Goal: Navigation & Orientation: Find specific page/section

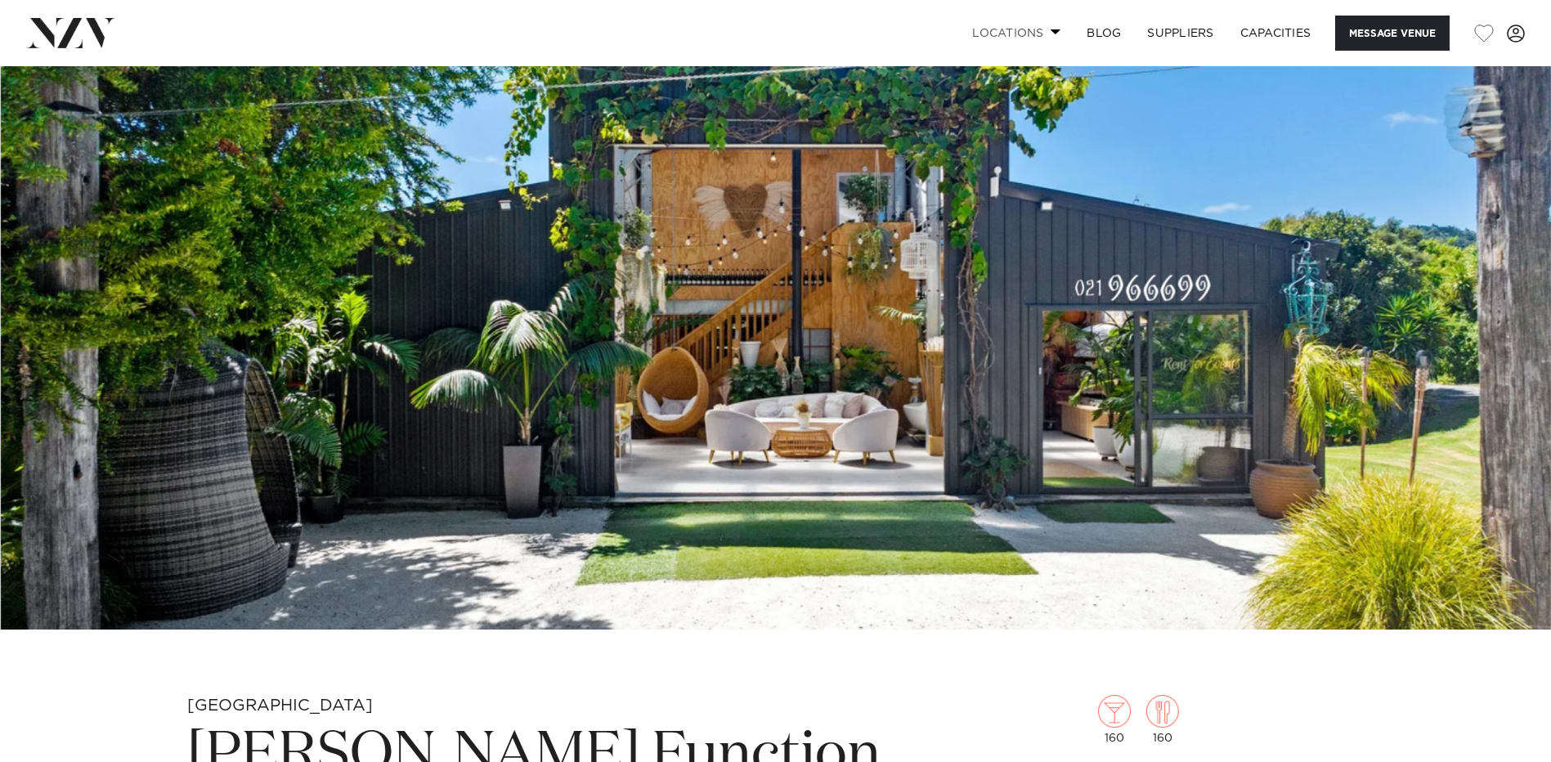
click at [1011, 29] on link "Locations" at bounding box center [1016, 33] width 114 height 35
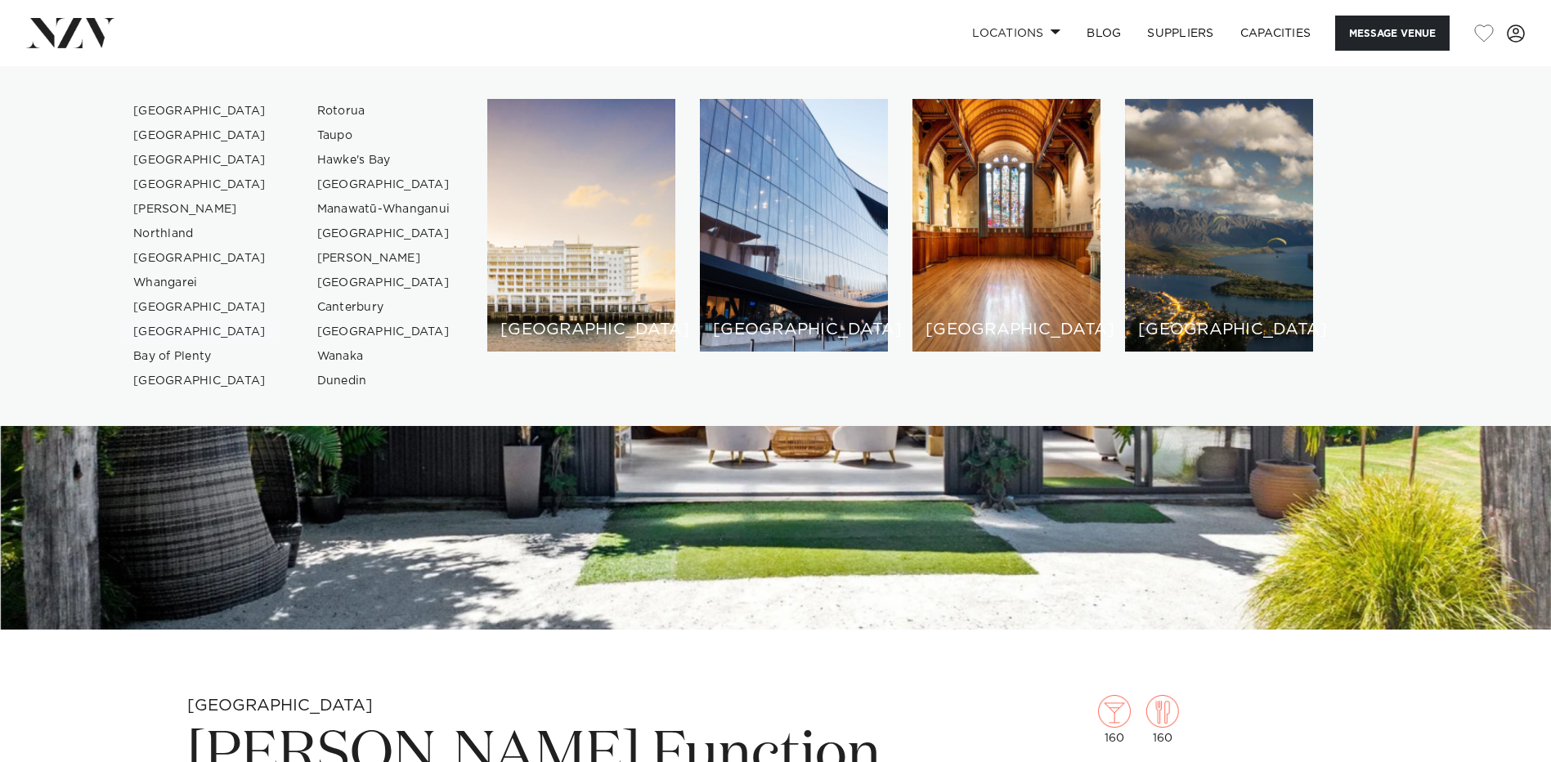
click at [163, 329] on link "[GEOGRAPHIC_DATA]" at bounding box center [199, 332] width 159 height 25
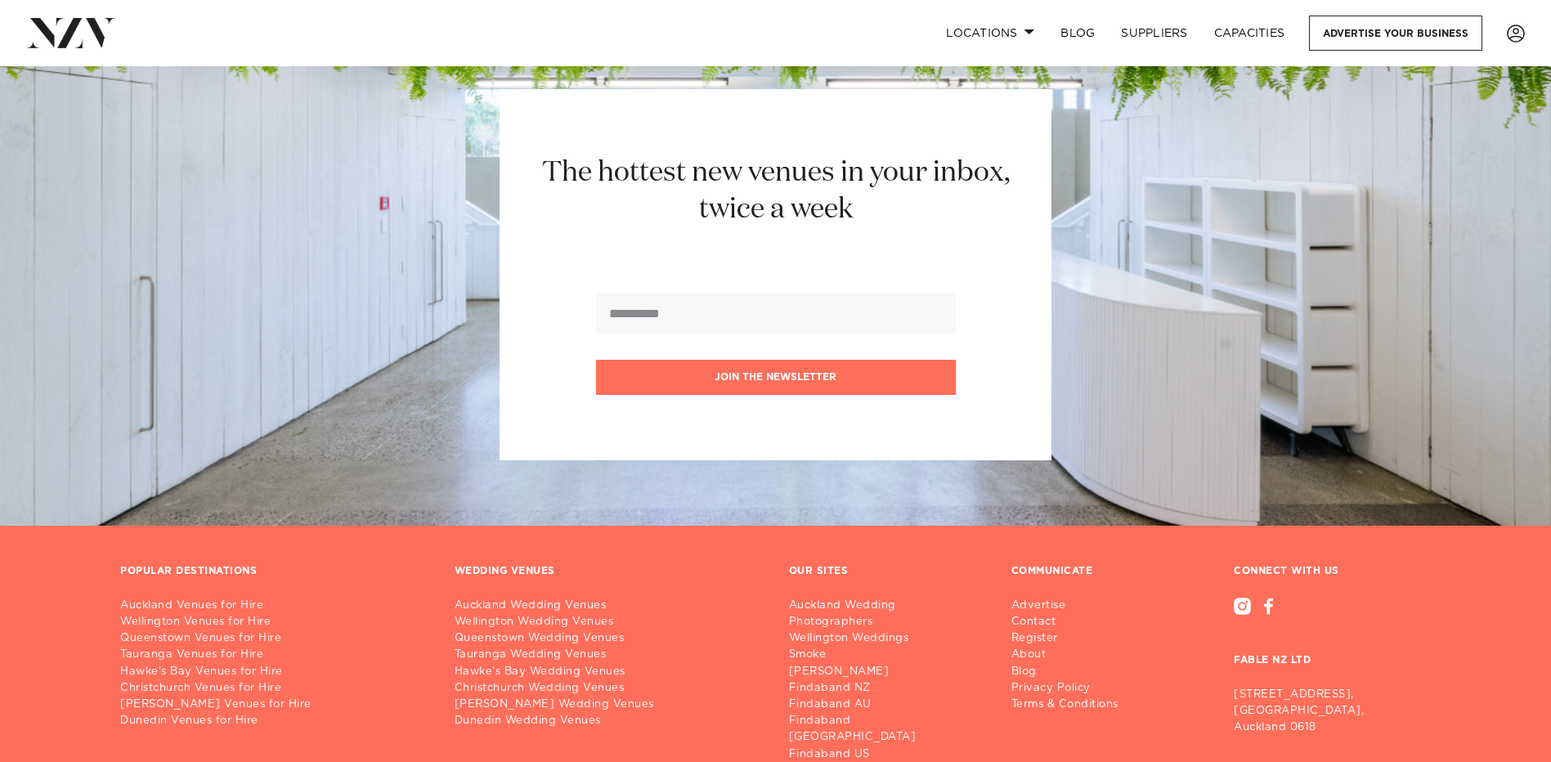
scroll to position [3842, 0]
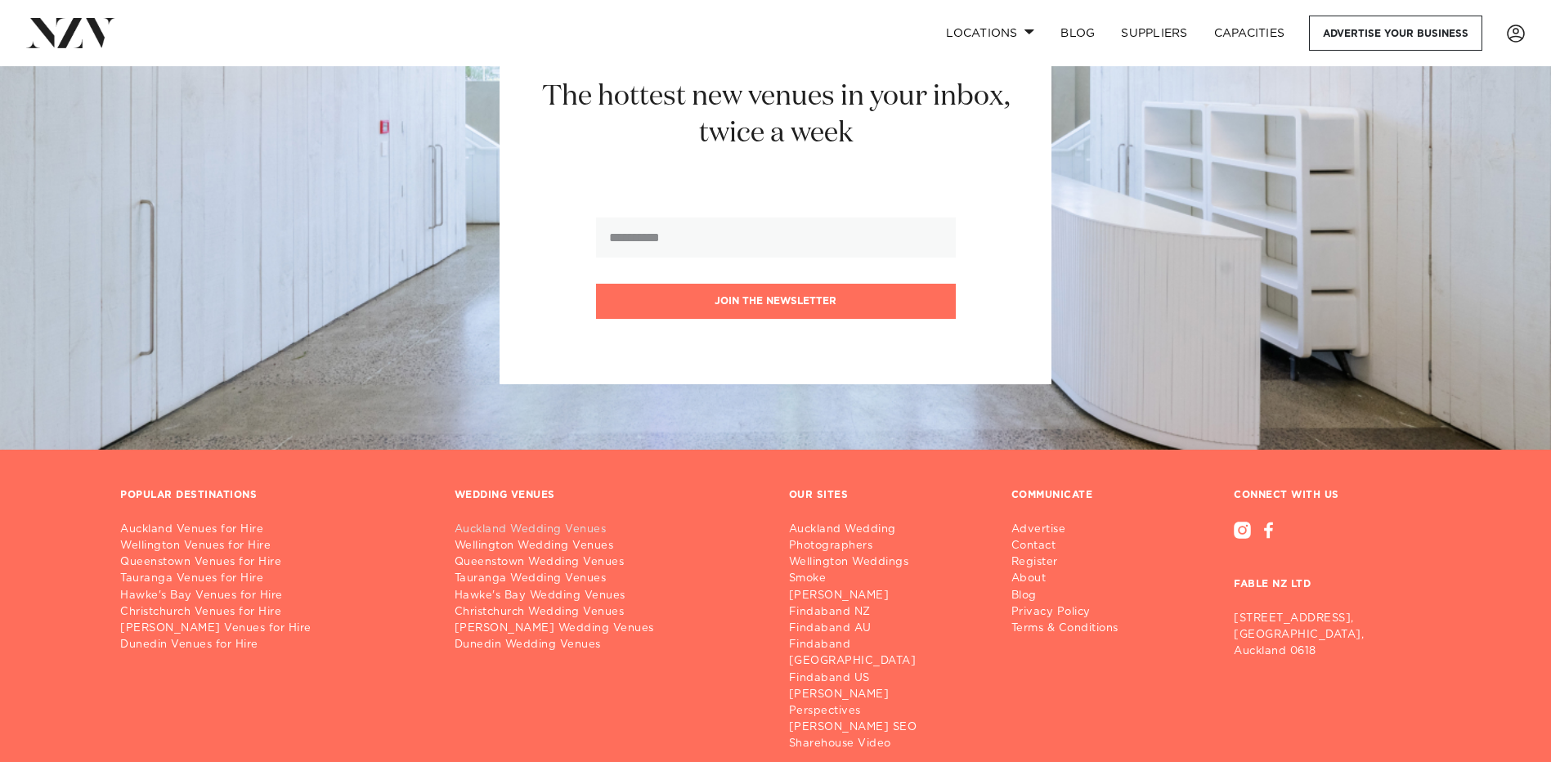
click at [525, 522] on link "Auckland Wedding Venues" at bounding box center [609, 530] width 308 height 16
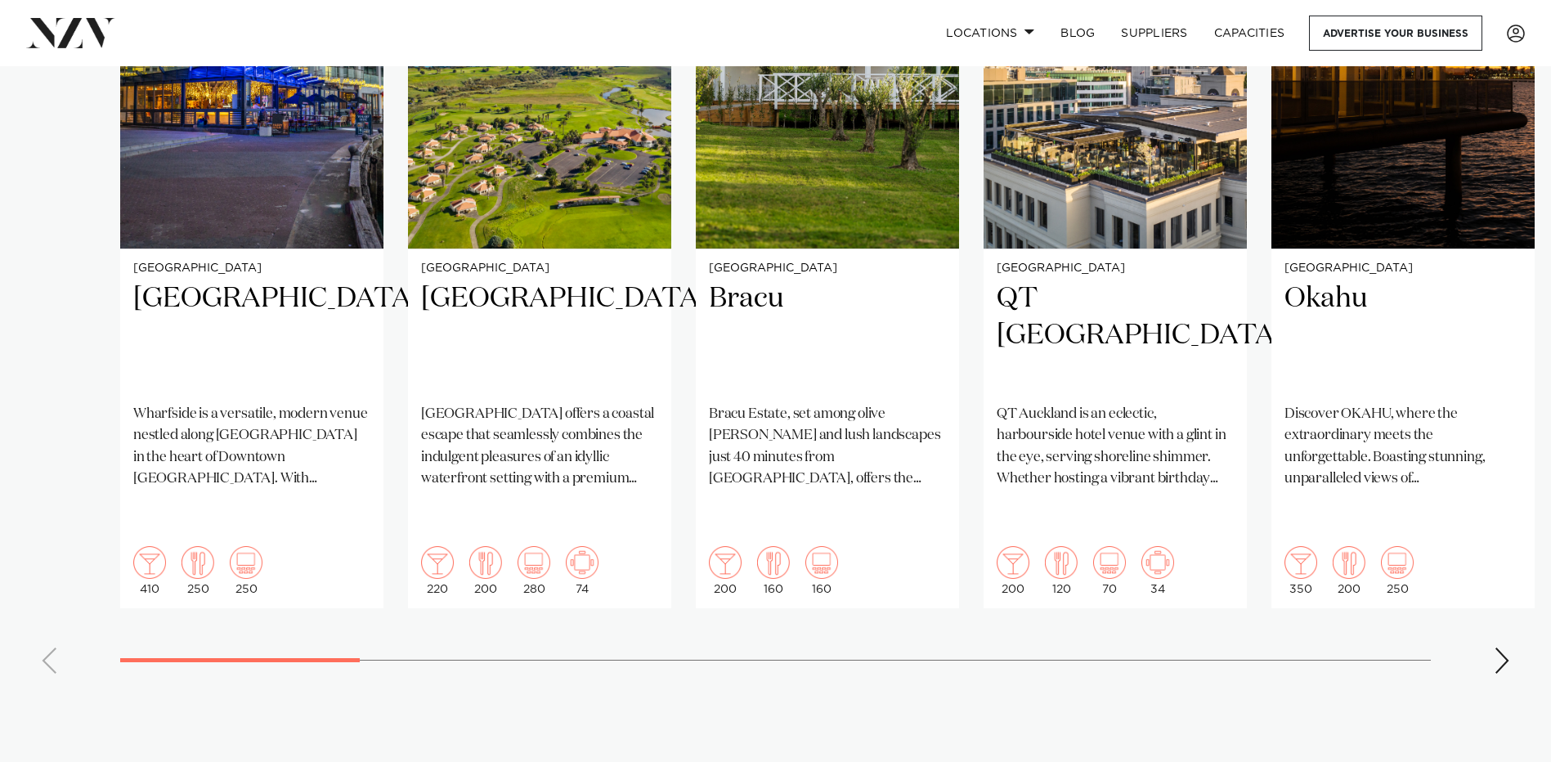
scroll to position [1308, 0]
click at [1505, 647] on div "Next slide" at bounding box center [1502, 660] width 16 height 26
